Goal: Task Accomplishment & Management: Manage account settings

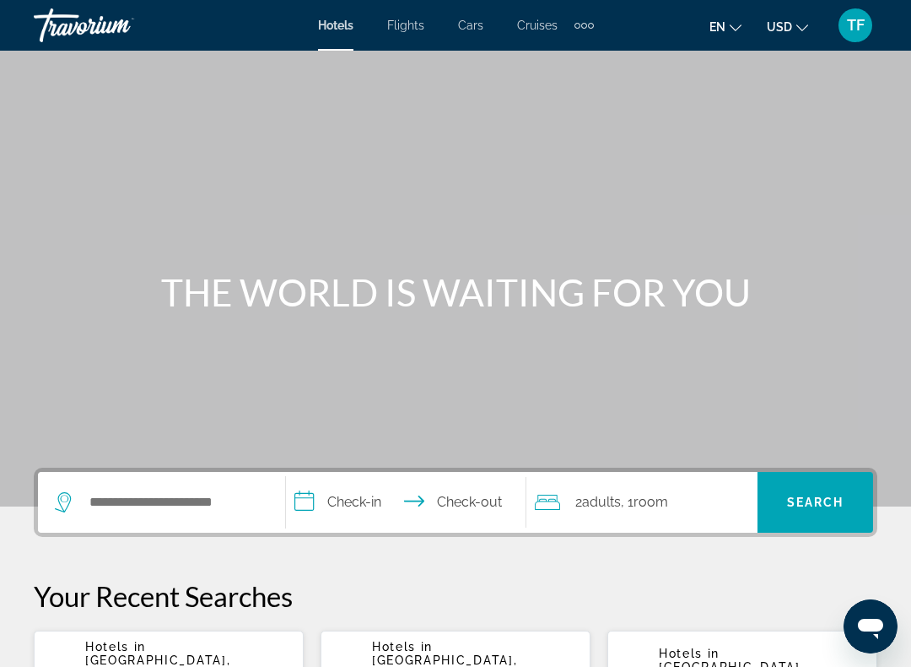
click at [855, 30] on span "TF" at bounding box center [856, 25] width 18 height 17
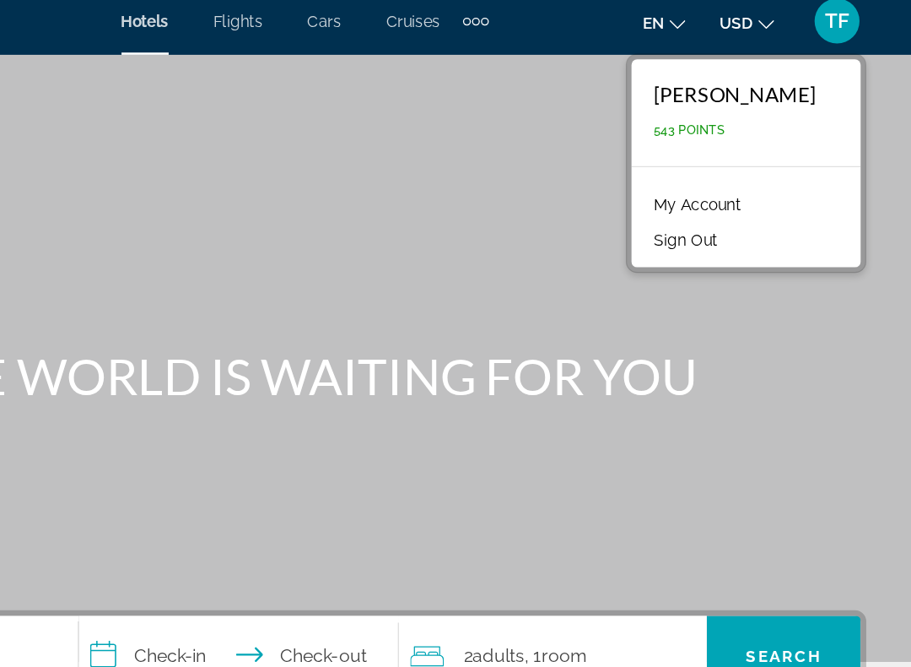
click at [575, 13] on div "Extra navigation items" at bounding box center [584, 25] width 19 height 25
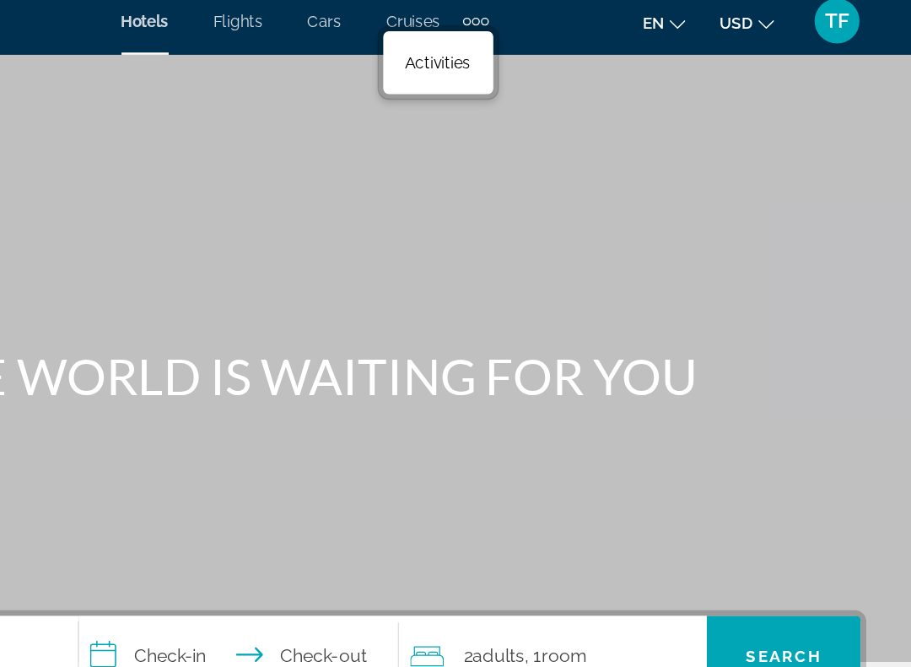
click at [575, 13] on div "Extra navigation items" at bounding box center [584, 25] width 19 height 25
click at [581, 23] on div "Extra navigation items" at bounding box center [584, 26] width 6 height 6
click at [847, 17] on span "TF" at bounding box center [856, 25] width 18 height 17
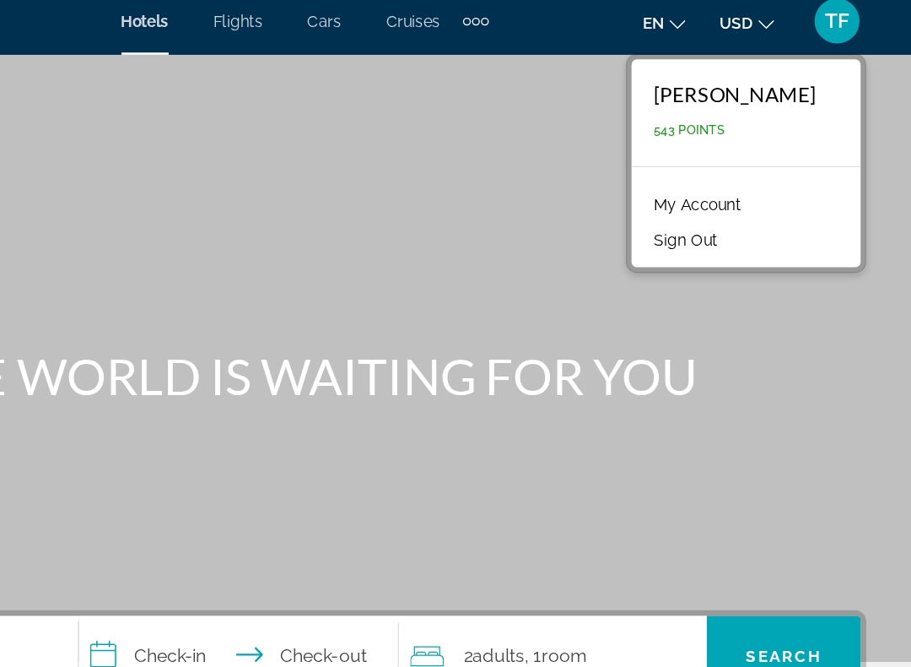
click at [710, 152] on link "My Account" at bounding box center [751, 163] width 83 height 22
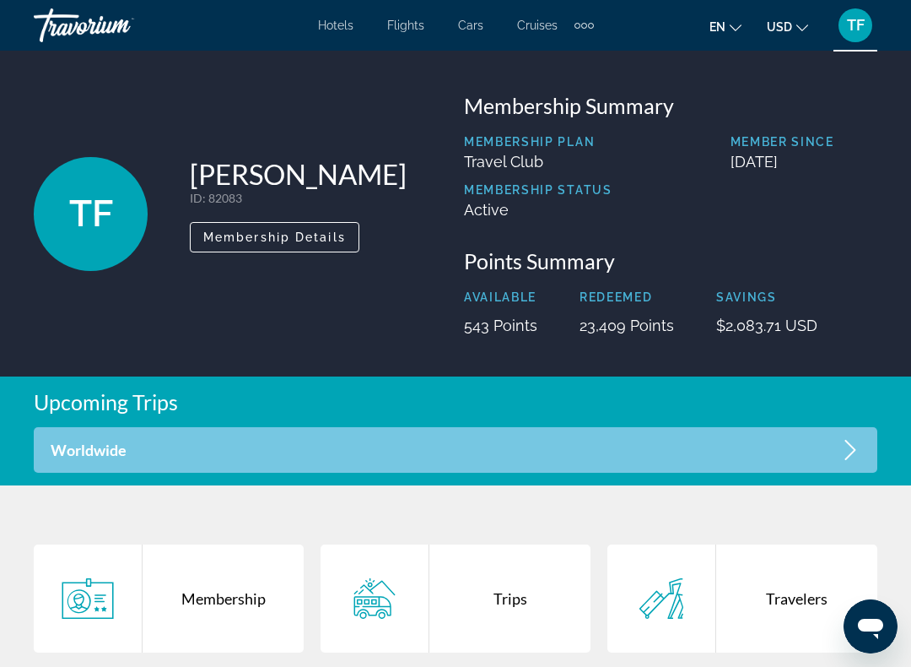
click at [588, 25] on div "Extra navigation items" at bounding box center [591, 26] width 6 height 6
click at [624, 33] on div "en English Español Français Italiano Português русский USD USD ($) MXN (Mex$) C…" at bounding box center [744, 25] width 267 height 35
